Goal: Task Accomplishment & Management: Manage account settings

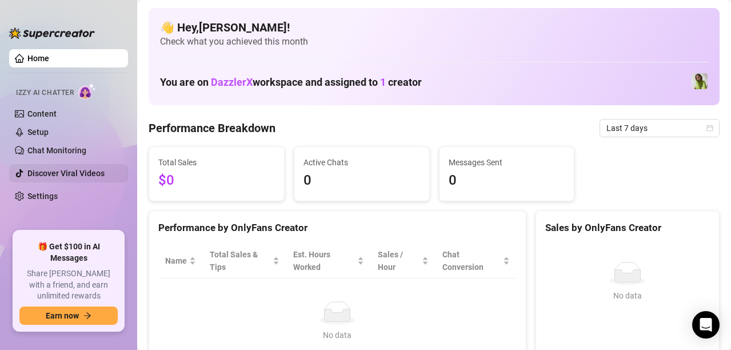
drag, startPoint x: 69, startPoint y: 130, endPoint x: 104, endPoint y: 174, distance: 56.1
click at [49, 130] on link "Setup" at bounding box center [37, 131] width 21 height 9
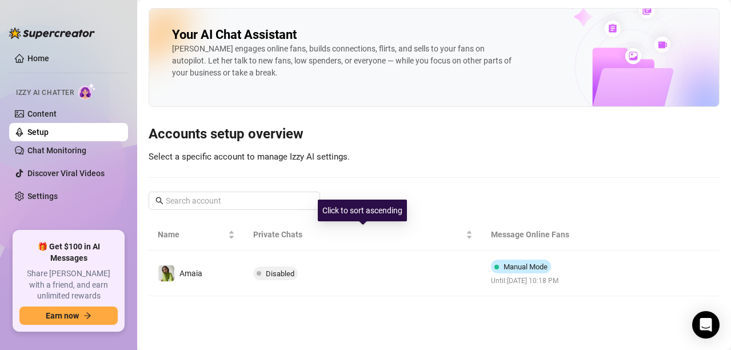
drag, startPoint x: 162, startPoint y: 278, endPoint x: 169, endPoint y: 278, distance: 6.9
click at [162, 278] on img at bounding box center [166, 273] width 16 height 16
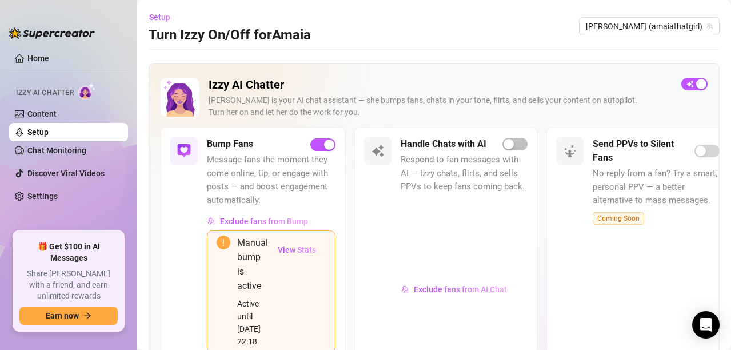
scroll to position [117, 0]
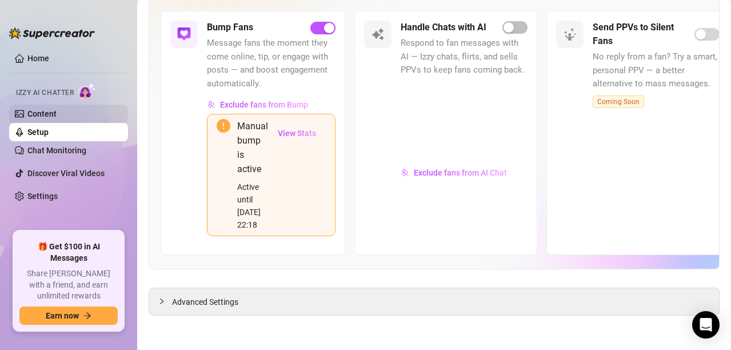
click at [57, 114] on link "Content" at bounding box center [41, 113] width 29 height 9
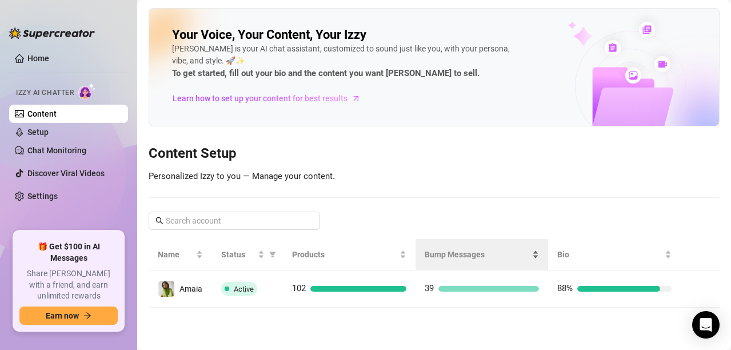
click at [452, 252] on span "Bump Messages" at bounding box center [477, 254] width 105 height 13
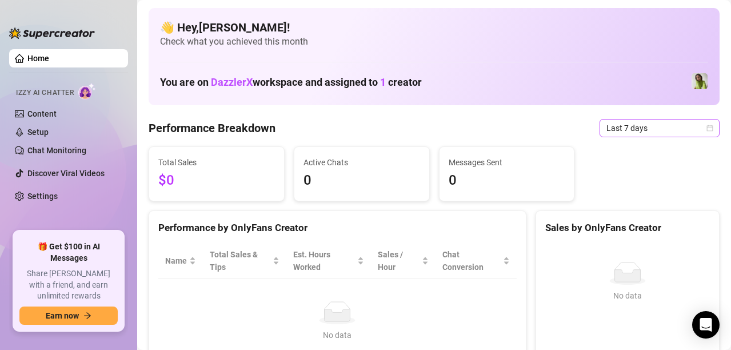
drag, startPoint x: 645, startPoint y: 129, endPoint x: 636, endPoint y: 135, distance: 10.3
click at [645, 129] on span "Last 7 days" at bounding box center [660, 127] width 106 height 17
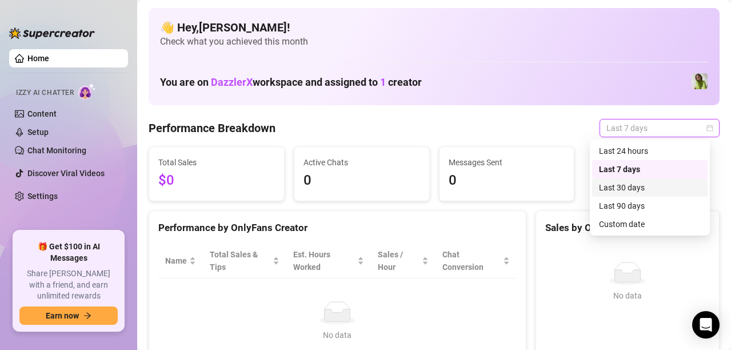
drag, startPoint x: 621, startPoint y: 190, endPoint x: 610, endPoint y: 190, distance: 11.4
click at [621, 190] on div "Last 30 days" at bounding box center [650, 187] width 102 height 13
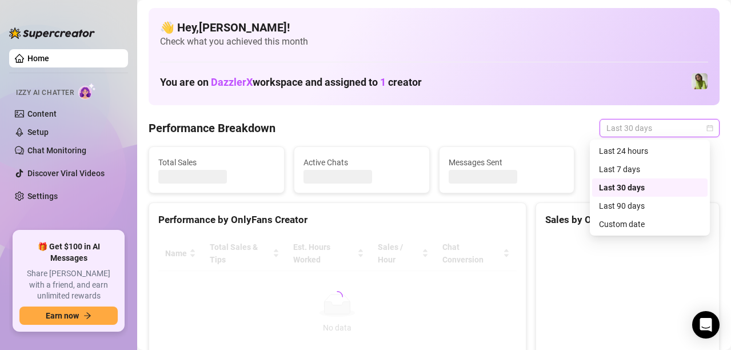
drag, startPoint x: 499, startPoint y: 260, endPoint x: 534, endPoint y: 218, distance: 54.0
click at [499, 260] on div at bounding box center [337, 296] width 358 height 121
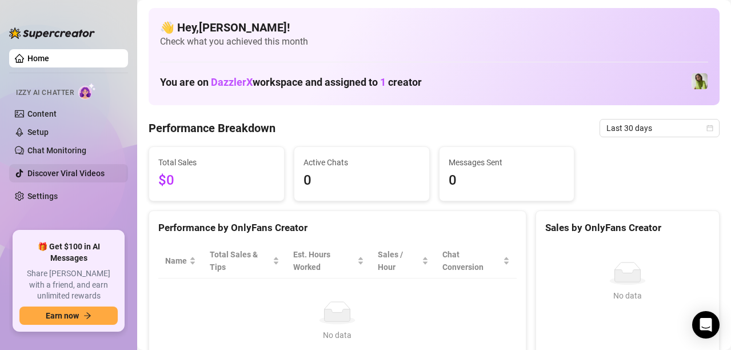
scroll to position [114, 0]
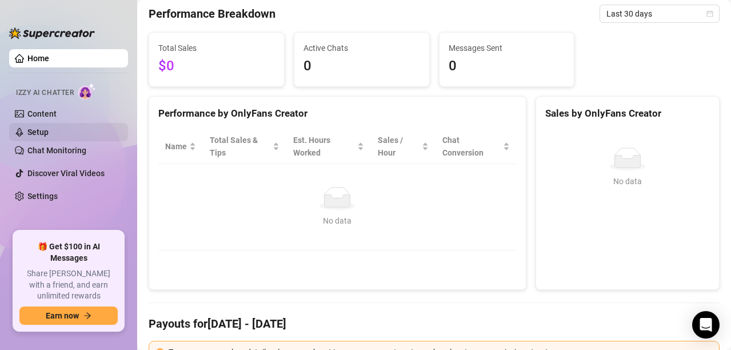
drag, startPoint x: 46, startPoint y: 107, endPoint x: 116, endPoint y: 134, distance: 75.3
click at [46, 109] on link "Content" at bounding box center [41, 113] width 29 height 9
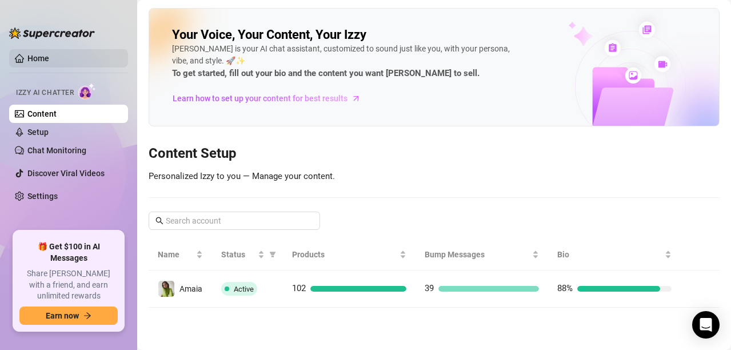
click at [30, 58] on link "Home" at bounding box center [38, 58] width 22 height 9
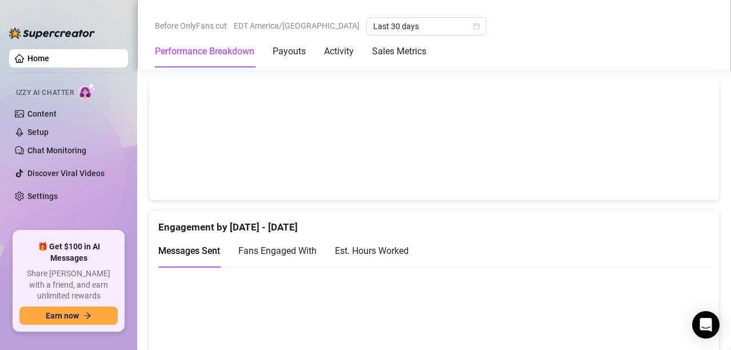
scroll to position [972, 0]
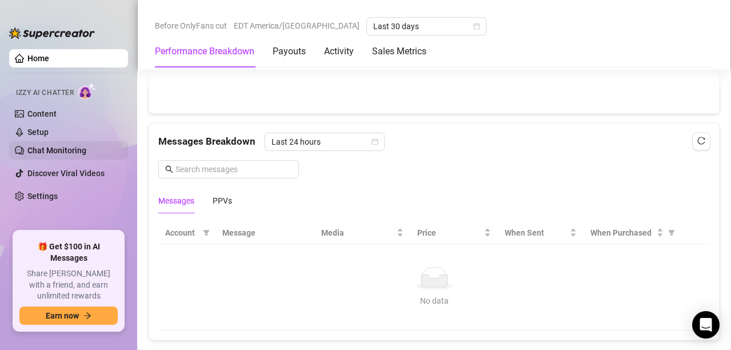
click at [45, 148] on link "Chat Monitoring" at bounding box center [56, 150] width 59 height 9
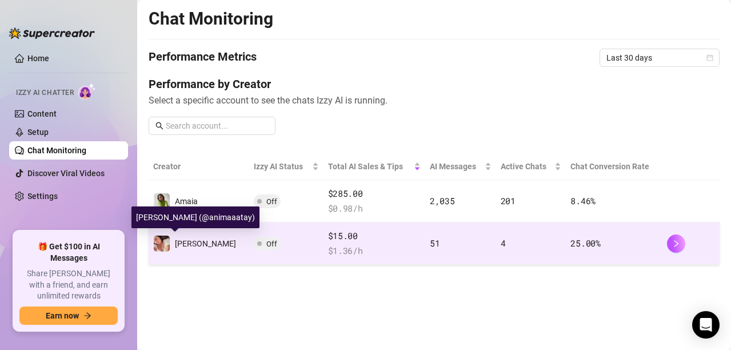
click at [180, 251] on div "Taylor" at bounding box center [194, 243] width 83 height 17
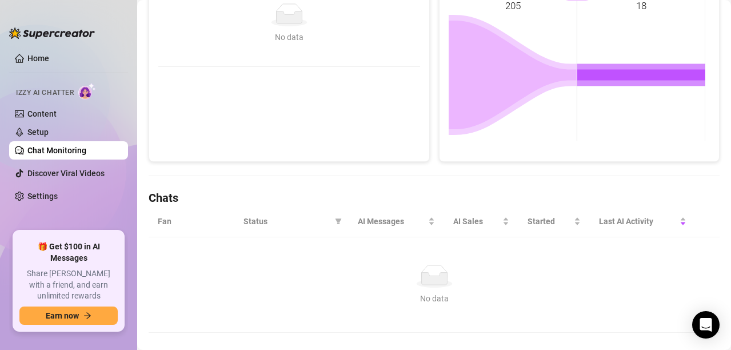
scroll to position [237, 0]
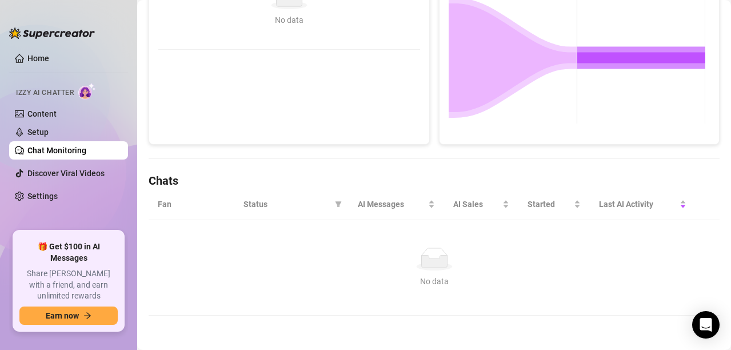
click at [161, 177] on h4 "Chats" at bounding box center [434, 181] width 571 height 16
click at [53, 149] on link "Chat Monitoring" at bounding box center [56, 150] width 59 height 9
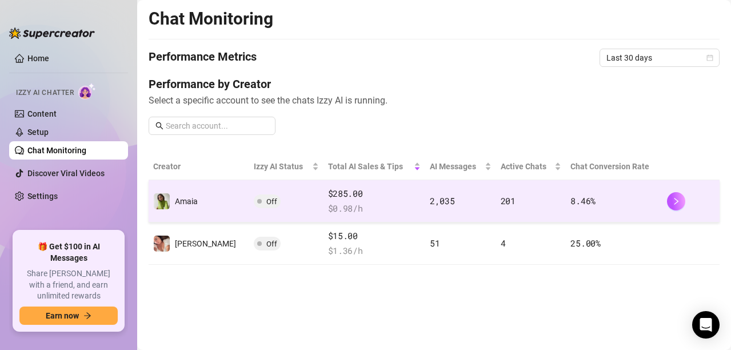
click at [270, 213] on td "Off" at bounding box center [286, 201] width 74 height 42
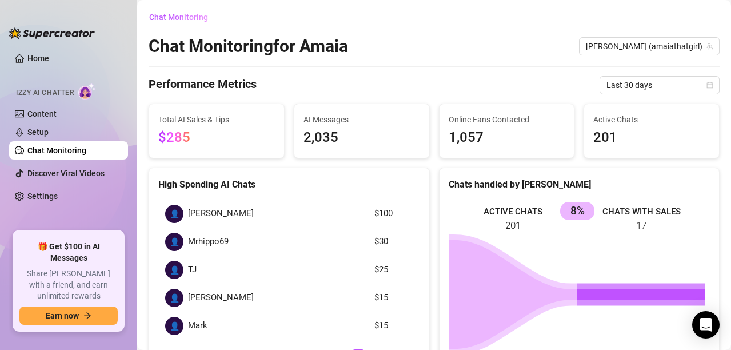
click at [86, 150] on link "Chat Monitoring" at bounding box center [56, 150] width 59 height 9
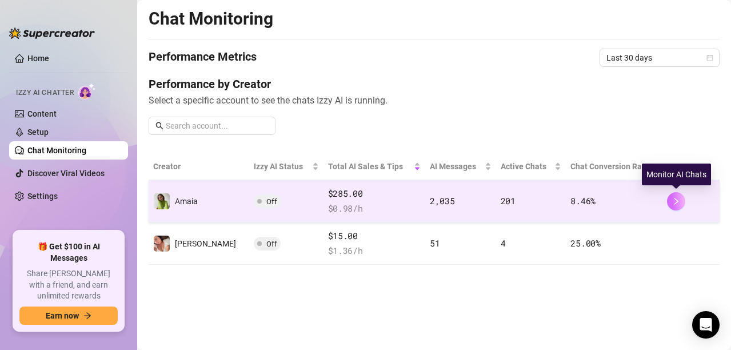
click at [672, 198] on icon "right" at bounding box center [676, 201] width 8 height 8
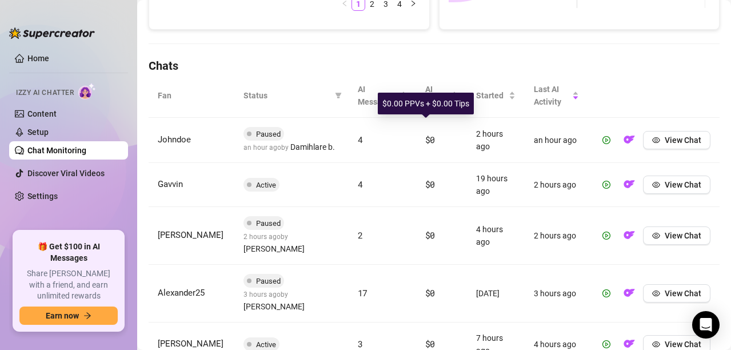
scroll to position [409, 0]
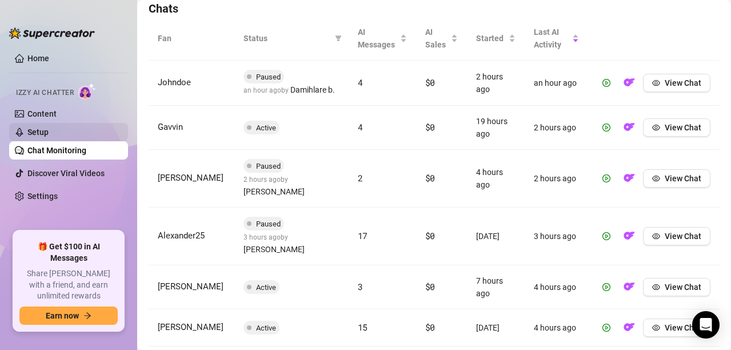
click at [49, 137] on link "Setup" at bounding box center [37, 131] width 21 height 9
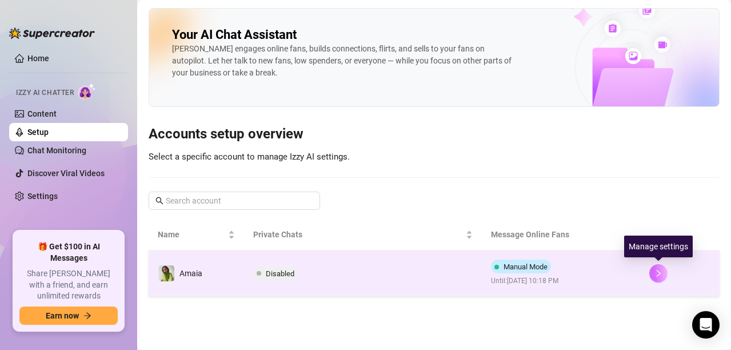
click at [658, 267] on button "button" at bounding box center [658, 273] width 18 height 18
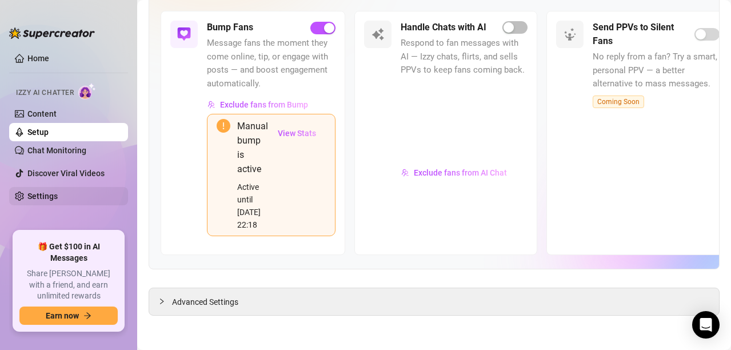
scroll to position [3, 0]
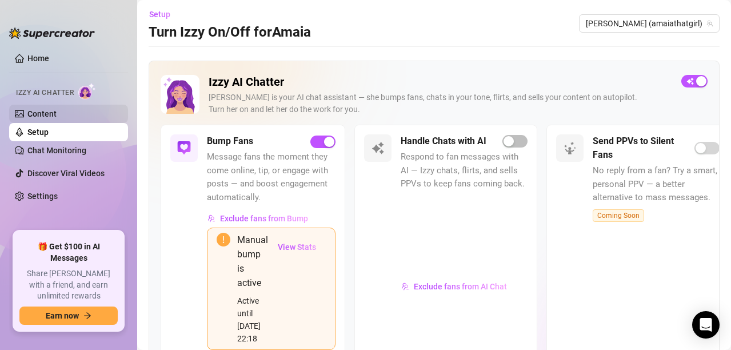
click at [39, 109] on link "Content" at bounding box center [41, 113] width 29 height 9
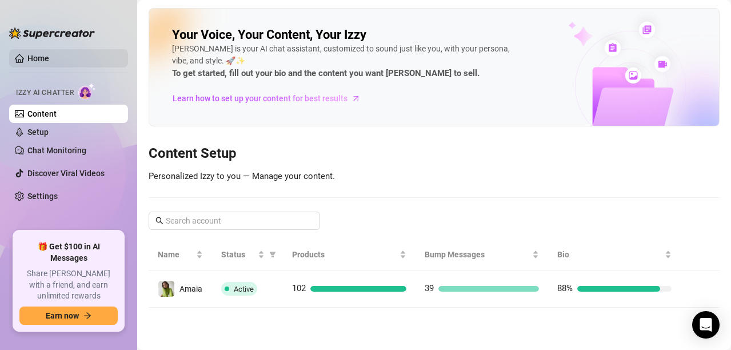
click at [49, 58] on link "Home" at bounding box center [38, 58] width 22 height 9
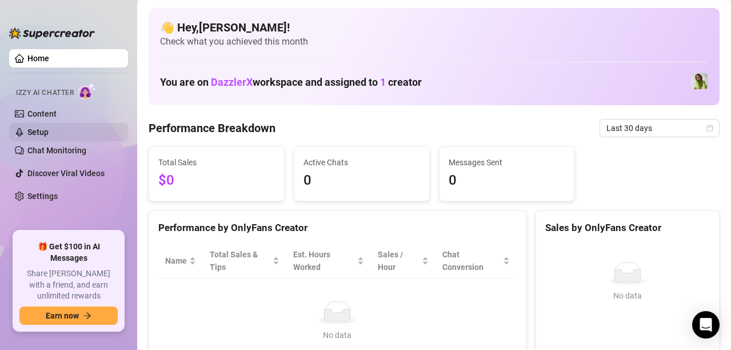
scroll to position [57, 0]
